Goal: Task Accomplishment & Management: Use online tool/utility

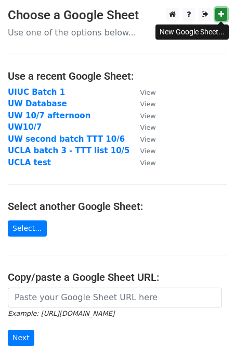
click at [225, 9] on link at bounding box center [222, 14] width 12 height 13
click at [67, 264] on main "Choose a Google Sheet Use one of the options below... Use a recent Google Sheet…" at bounding box center [117, 205] width 235 height 394
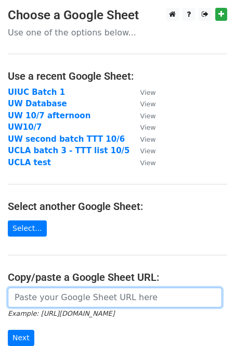
click at [195, 294] on input "url" at bounding box center [115, 298] width 215 height 20
paste input "[URL][DOMAIN_NAME]"
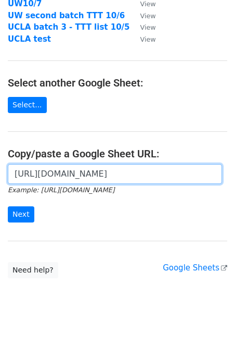
scroll to position [139, 0]
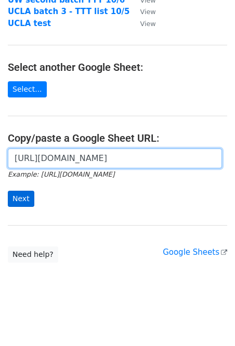
type input "[URL][DOMAIN_NAME]"
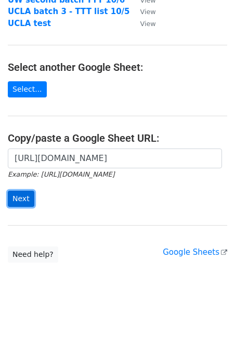
click at [20, 199] on input "Next" at bounding box center [21, 199] width 27 height 16
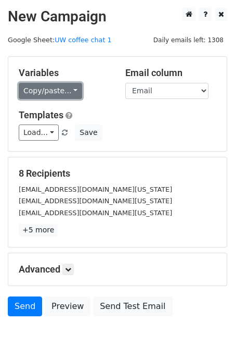
click at [50, 85] on link "Copy/paste..." at bounding box center [51, 91] width 64 height 16
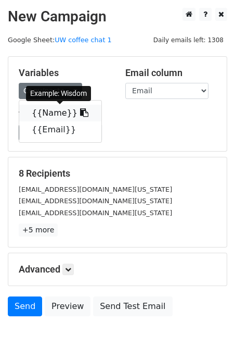
click at [55, 113] on link "{{Name}}" at bounding box center [60, 113] width 82 height 17
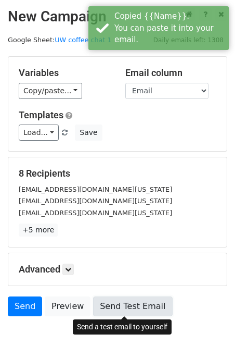
click at [127, 305] on link "Send Test Email" at bounding box center [132, 306] width 79 height 20
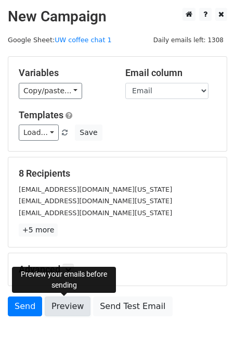
click at [64, 310] on link "Preview" at bounding box center [68, 306] width 46 height 20
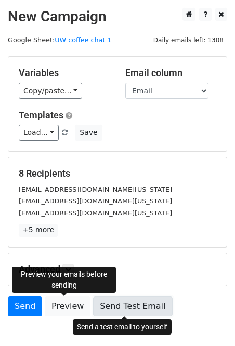
click at [132, 302] on link "Send Test Email" at bounding box center [132, 306] width 79 height 20
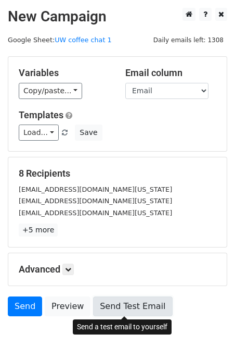
click at [111, 305] on link "Send Test Email" at bounding box center [132, 306] width 79 height 20
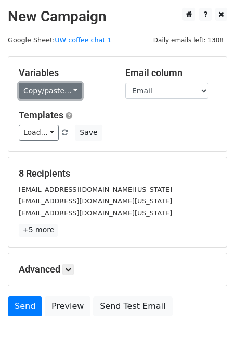
click at [64, 84] on link "Copy/paste..." at bounding box center [51, 91] width 64 height 16
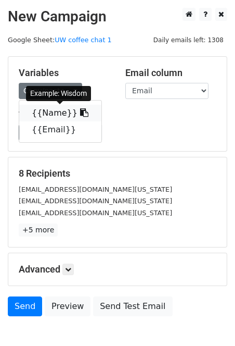
click at [55, 117] on link "{{Name}}" at bounding box center [60, 113] width 82 height 17
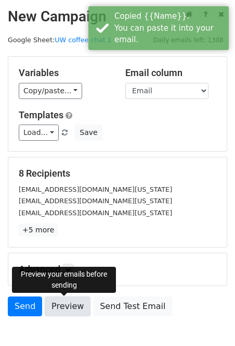
click at [61, 308] on link "Preview" at bounding box center [68, 306] width 46 height 20
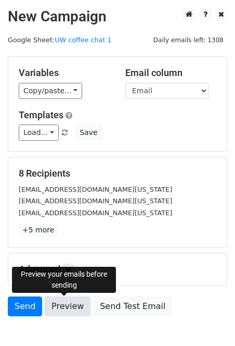
click at [67, 304] on link "Preview" at bounding box center [68, 306] width 46 height 20
